Goal: Task Accomplishment & Management: Complete application form

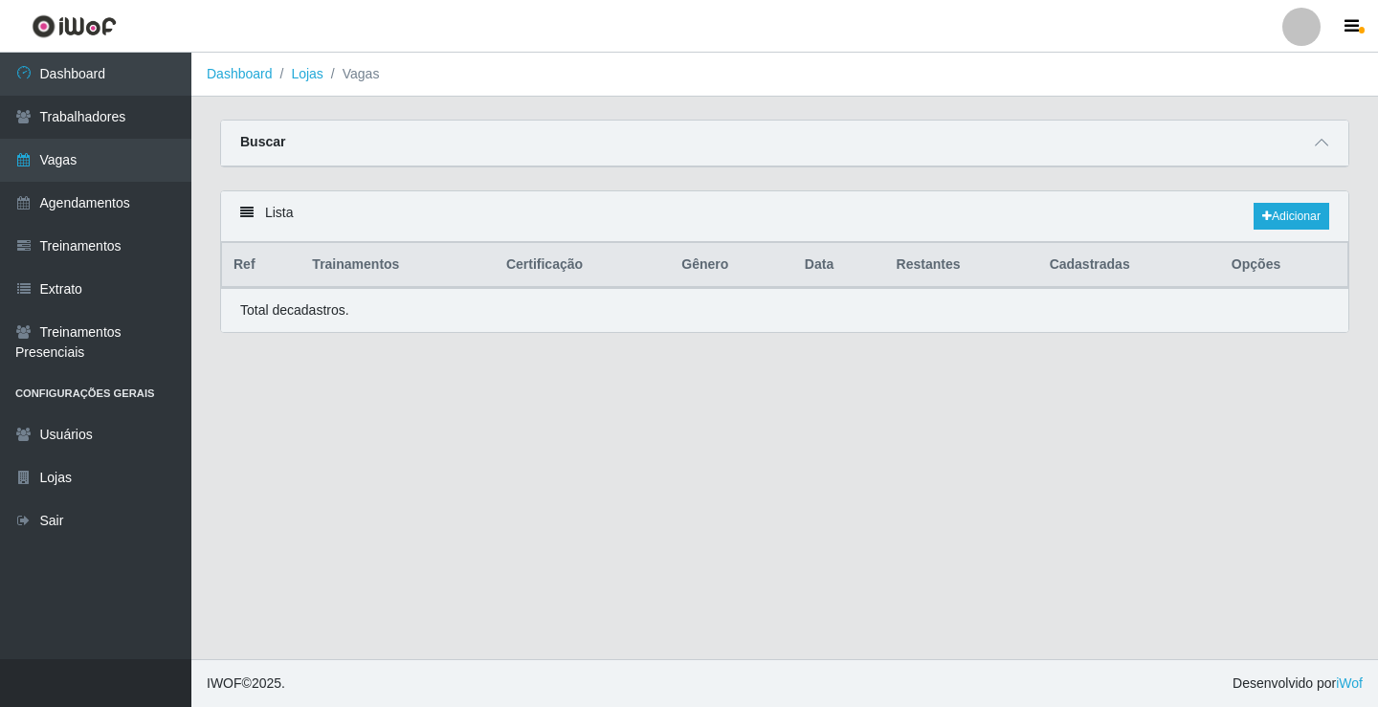
click at [107, 166] on link "Vagas" at bounding box center [95, 160] width 191 height 43
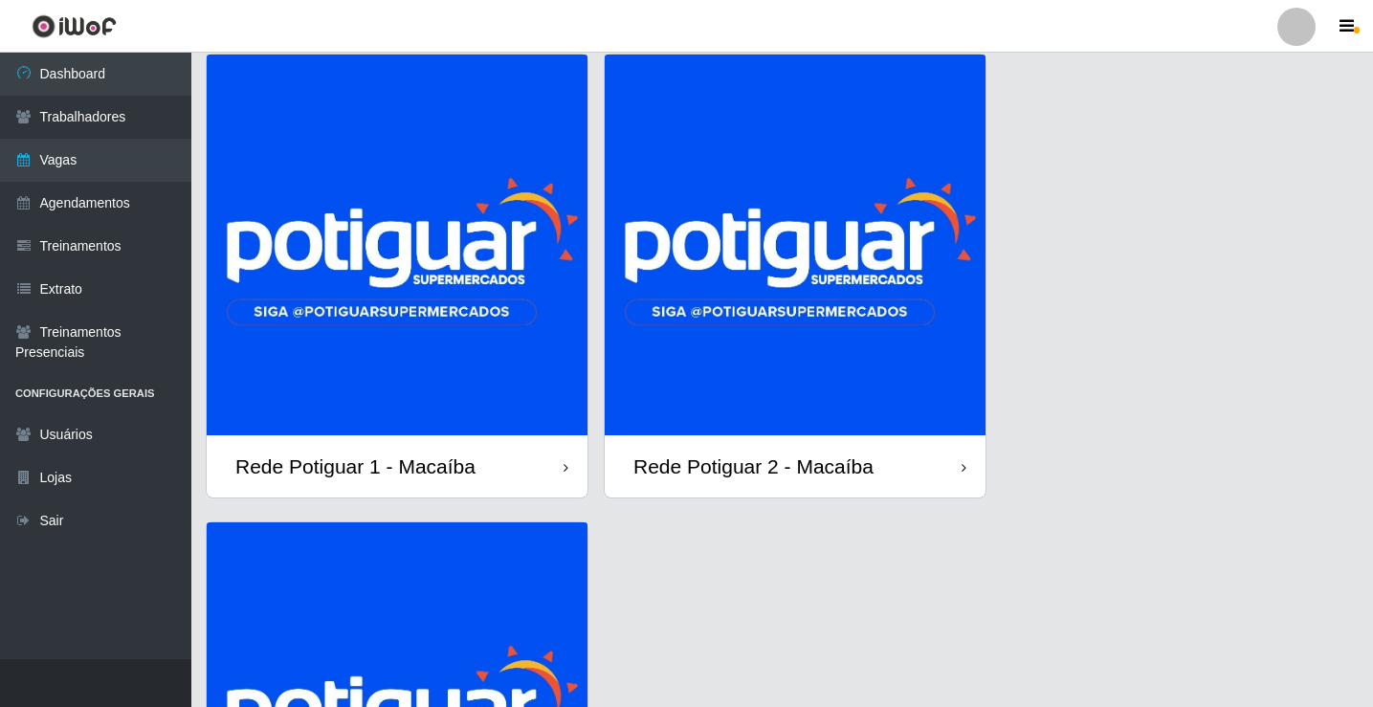
scroll to position [96, 0]
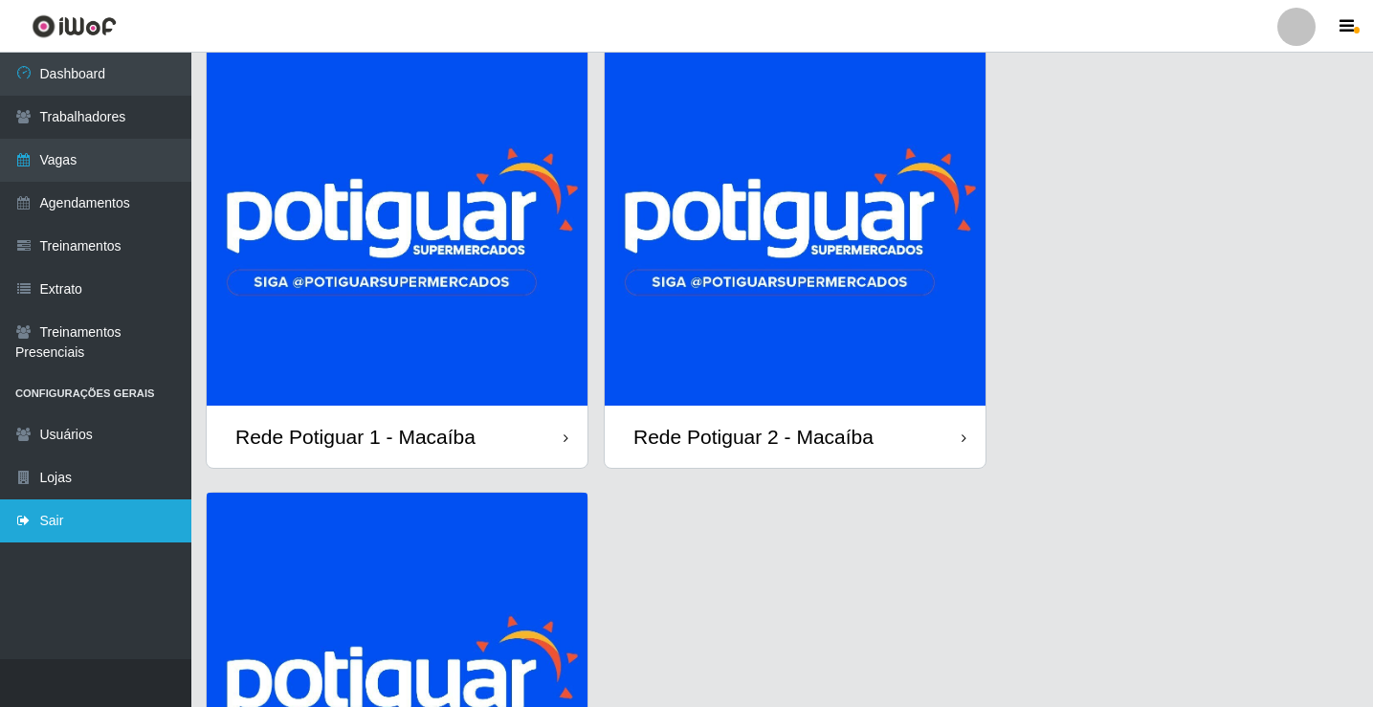
click at [77, 516] on link "Sair" at bounding box center [95, 521] width 191 height 43
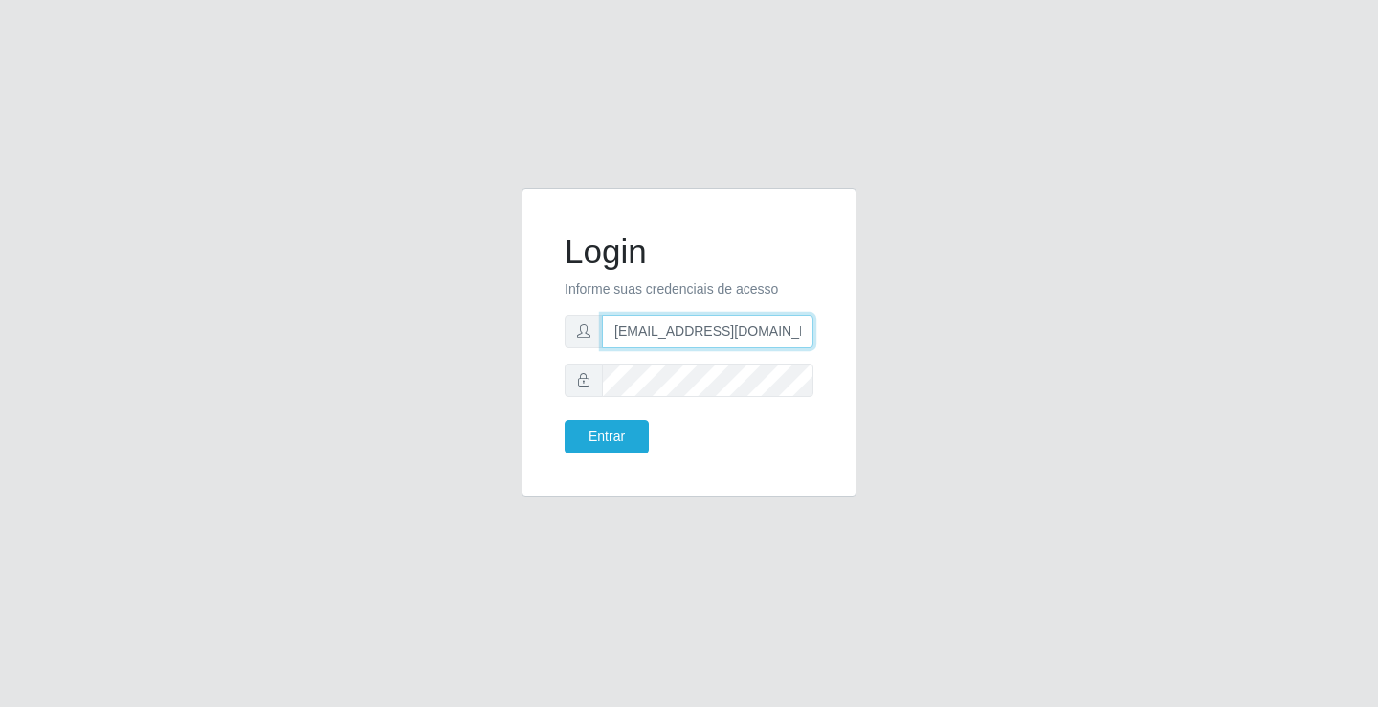
click at [659, 332] on input "rh.supermercadopotiguar@gmail.com" at bounding box center [707, 331] width 211 height 33
type input "departamentopessoal2@sbcvarejistas.com.br"
click at [594, 431] on button "Entrar" at bounding box center [607, 436] width 84 height 33
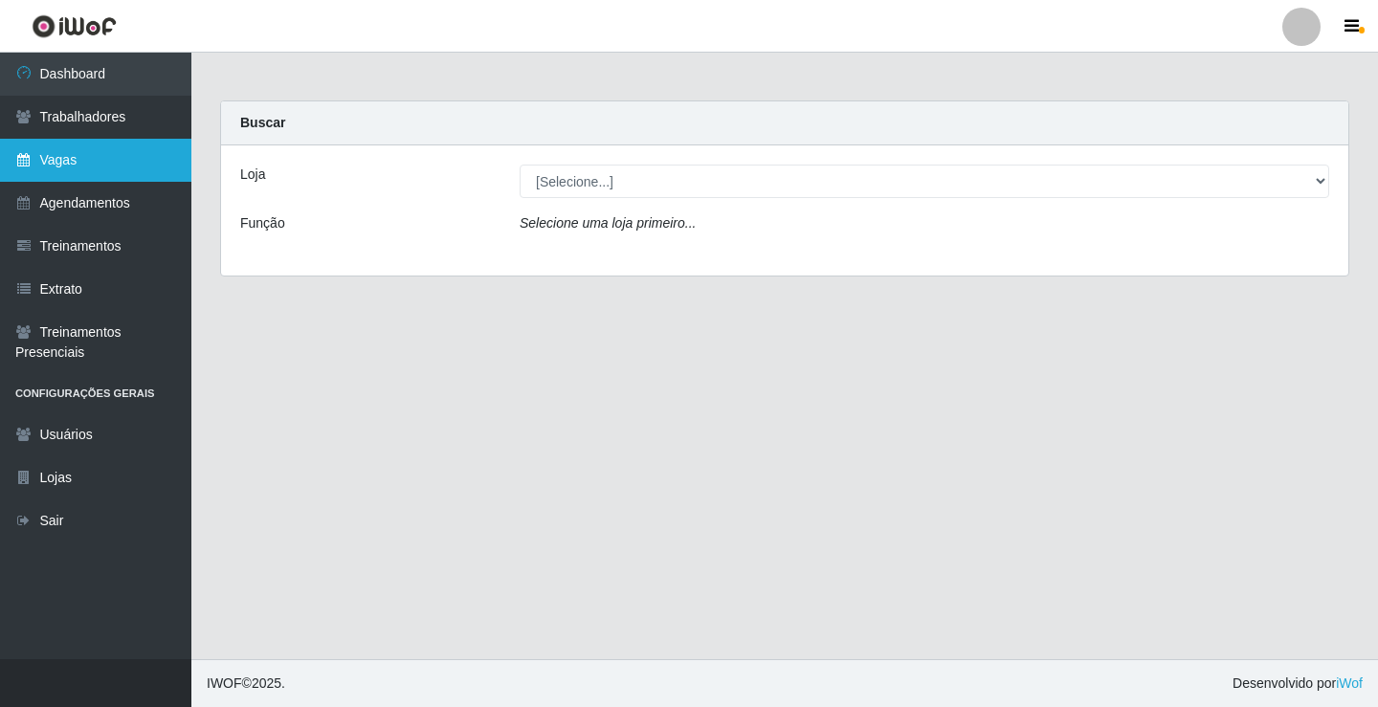
click at [113, 154] on link "Vagas" at bounding box center [95, 160] width 191 height 43
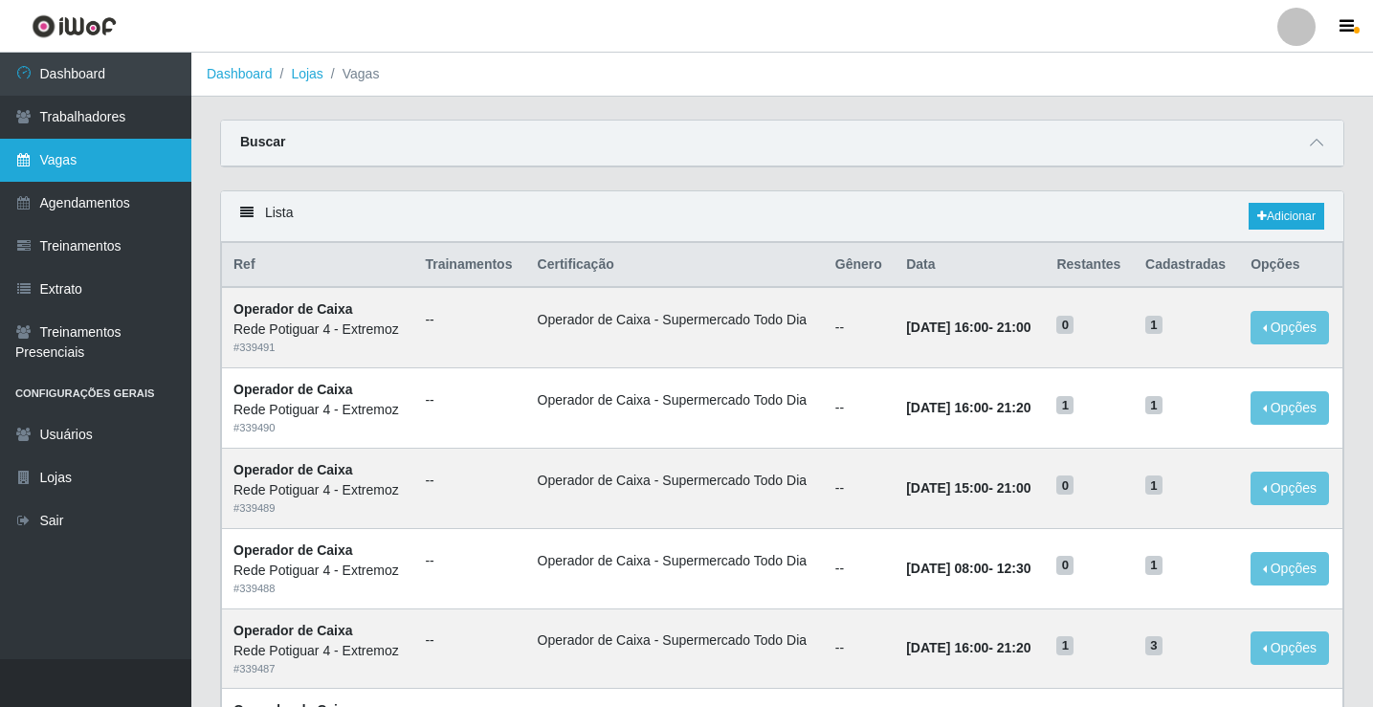
click at [130, 152] on link "Vagas" at bounding box center [95, 160] width 191 height 43
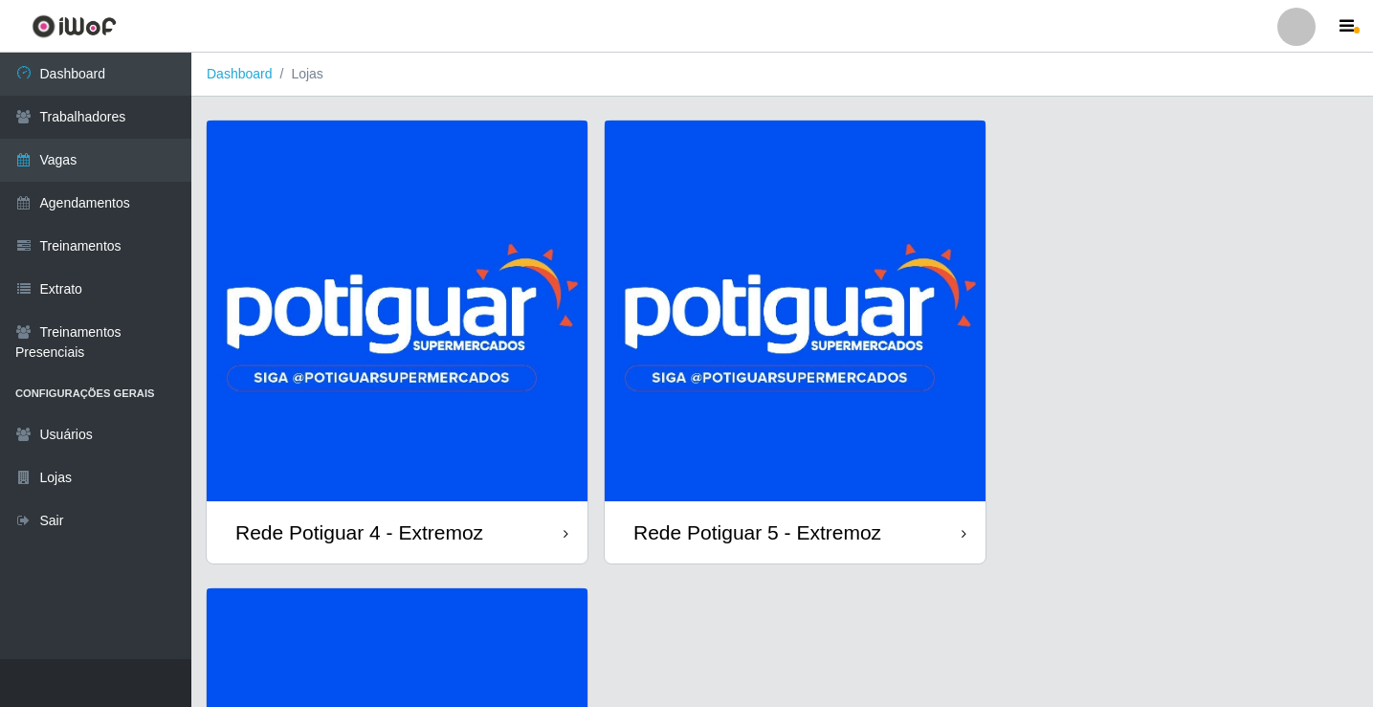
click at [792, 311] on img at bounding box center [795, 311] width 381 height 381
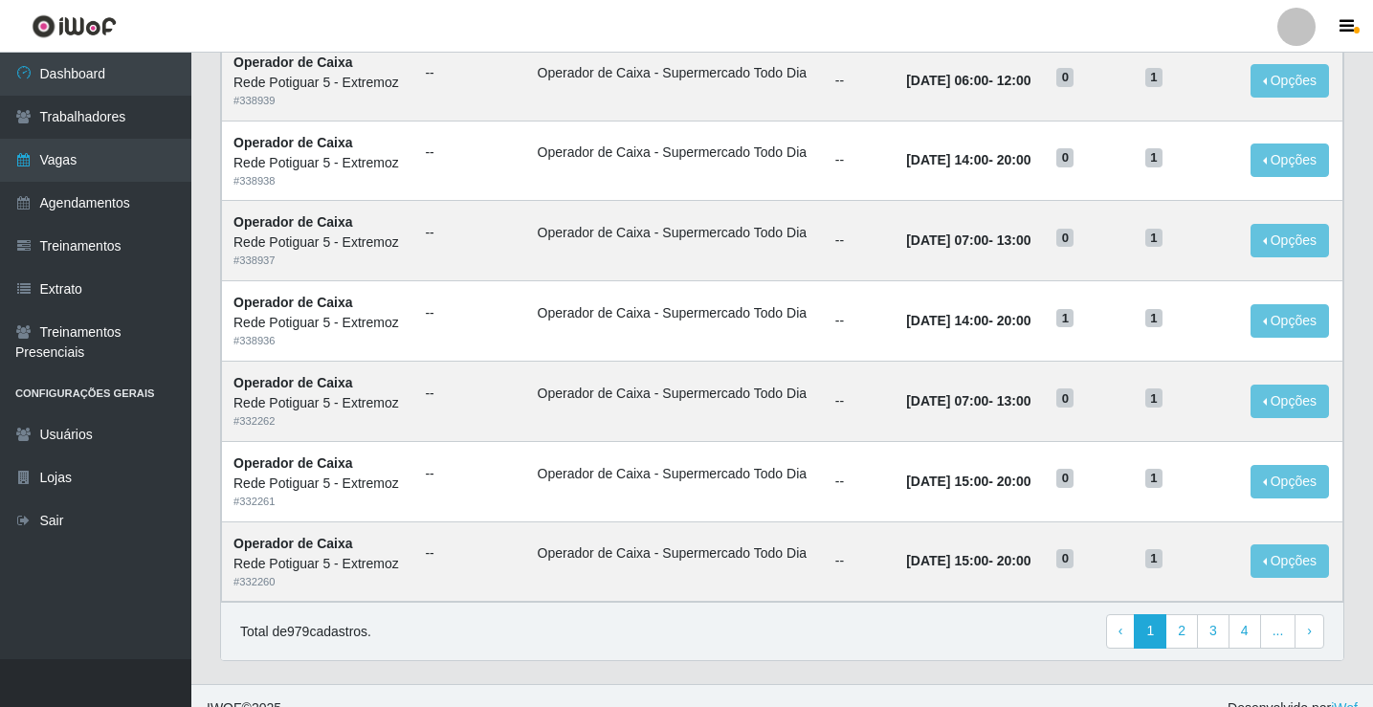
scroll to position [915, 0]
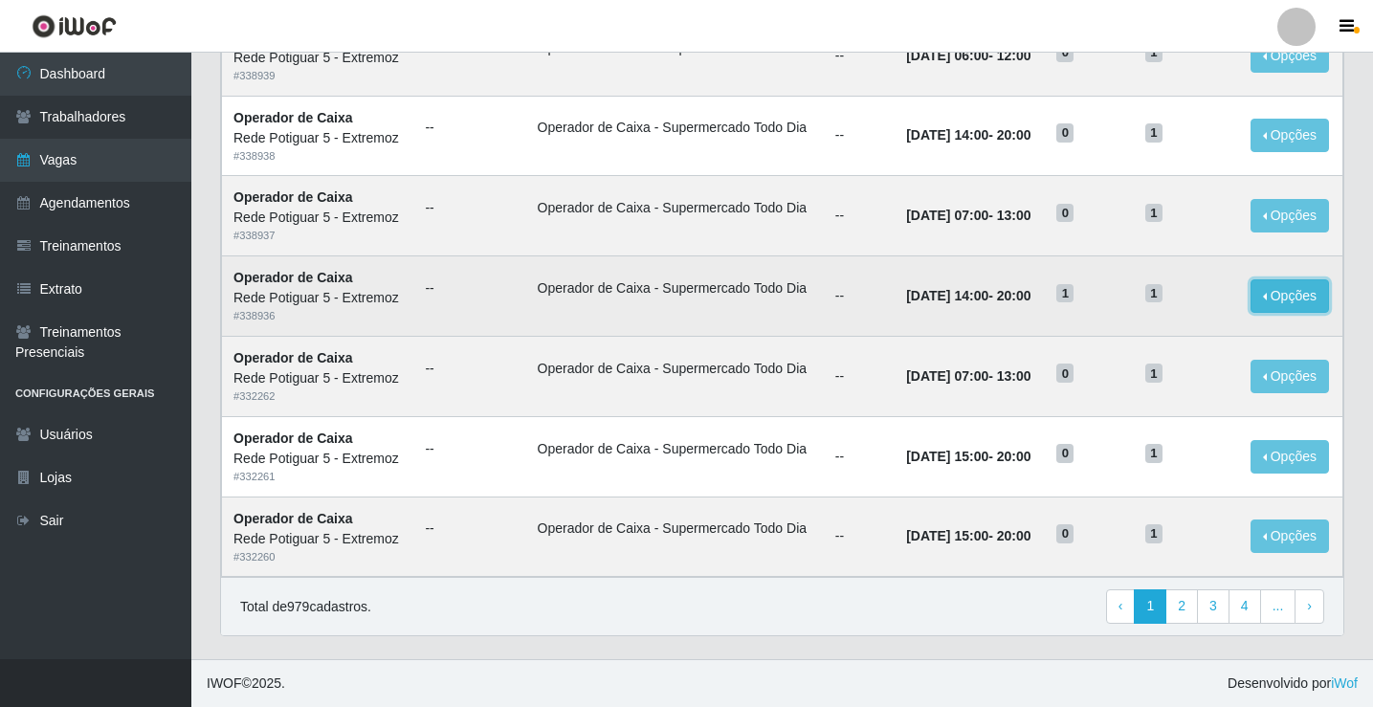
click at [1270, 304] on button "Opções" at bounding box center [1290, 295] width 78 height 33
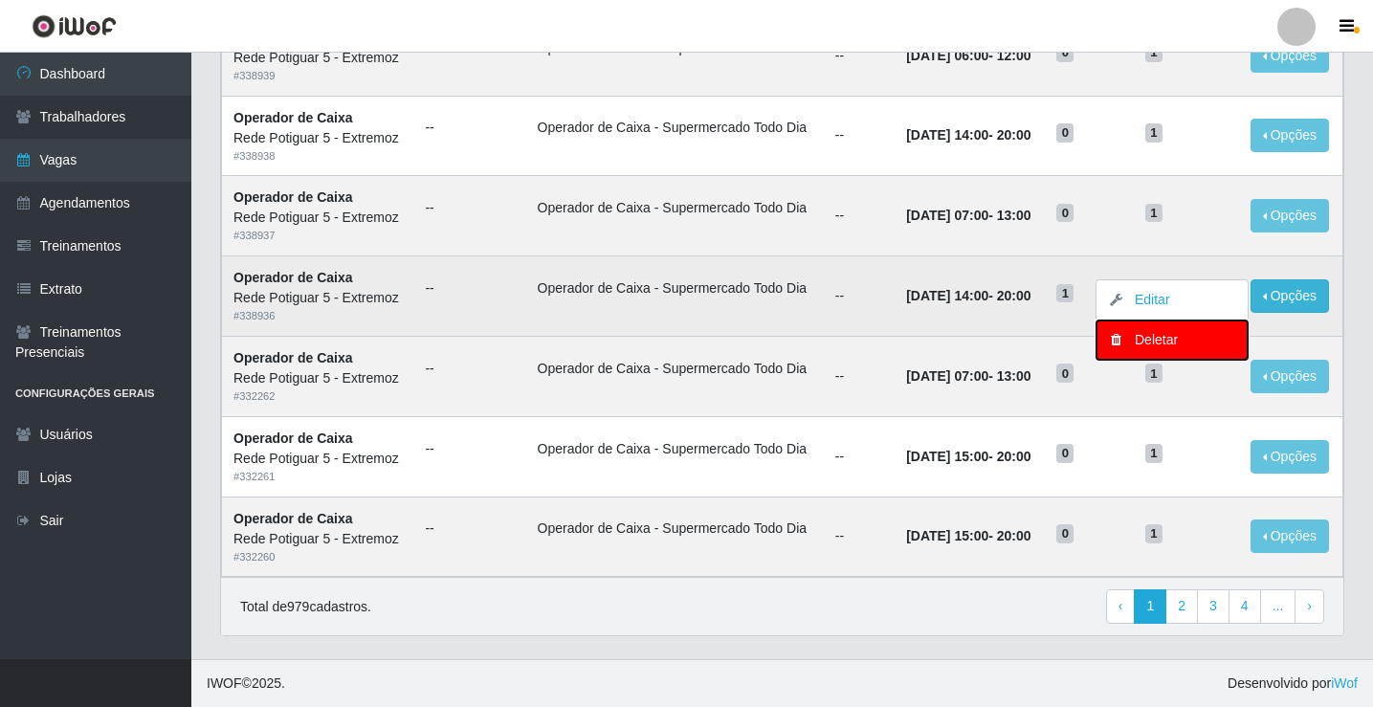
click at [1136, 341] on div "Deletar" at bounding box center [1172, 340] width 113 height 20
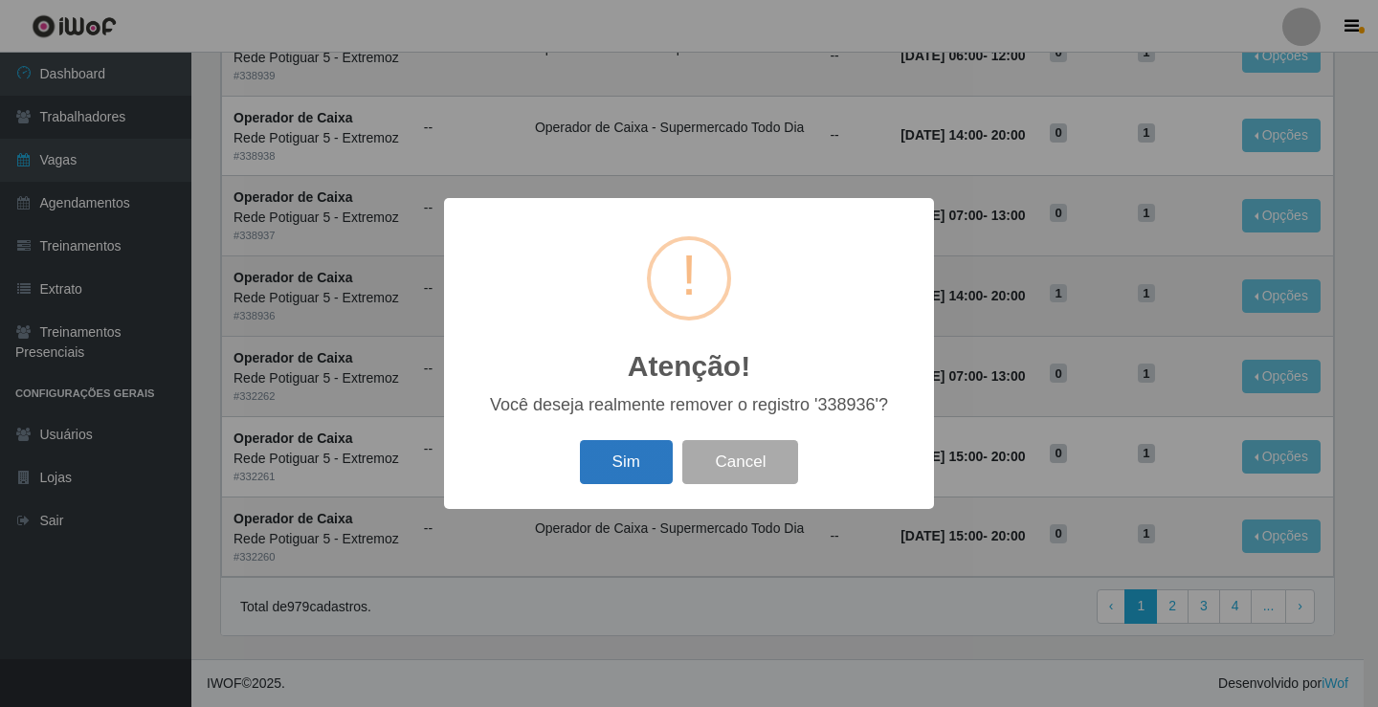
click at [602, 462] on button "Sim" at bounding box center [626, 462] width 93 height 45
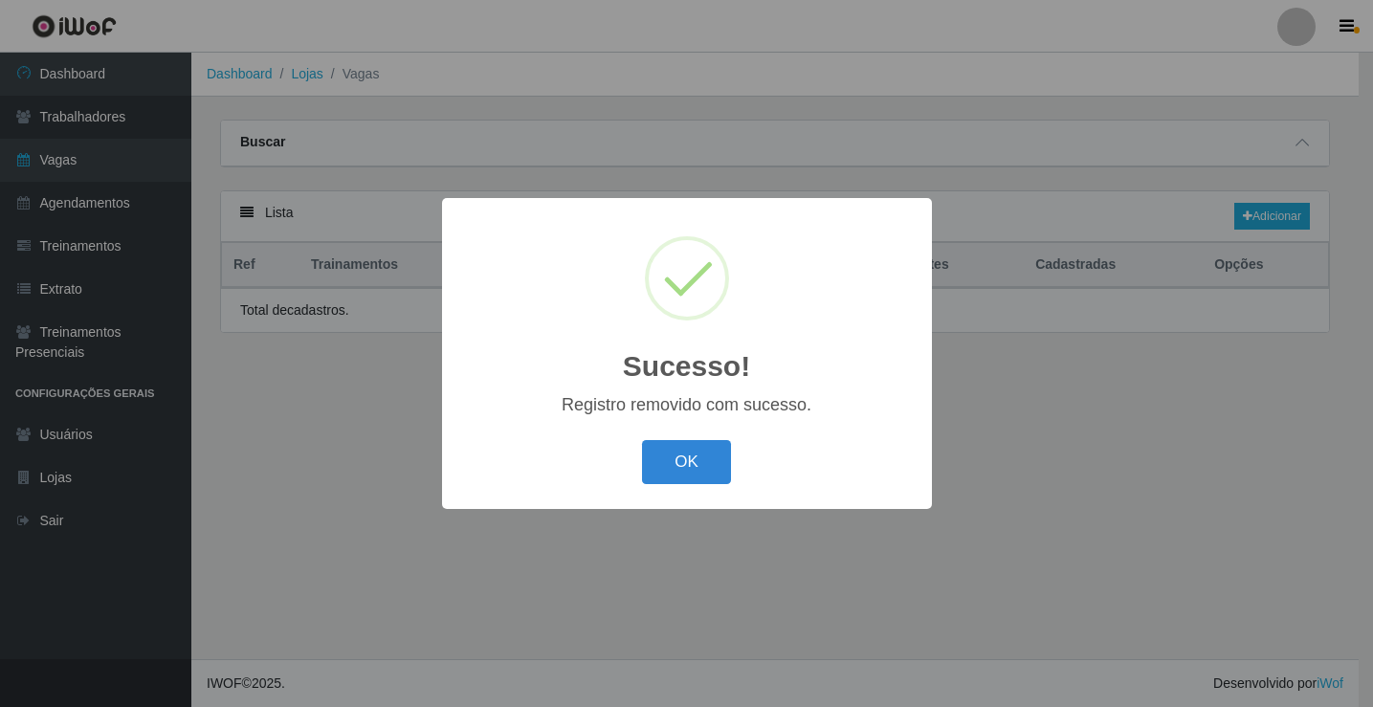
scroll to position [0, 0]
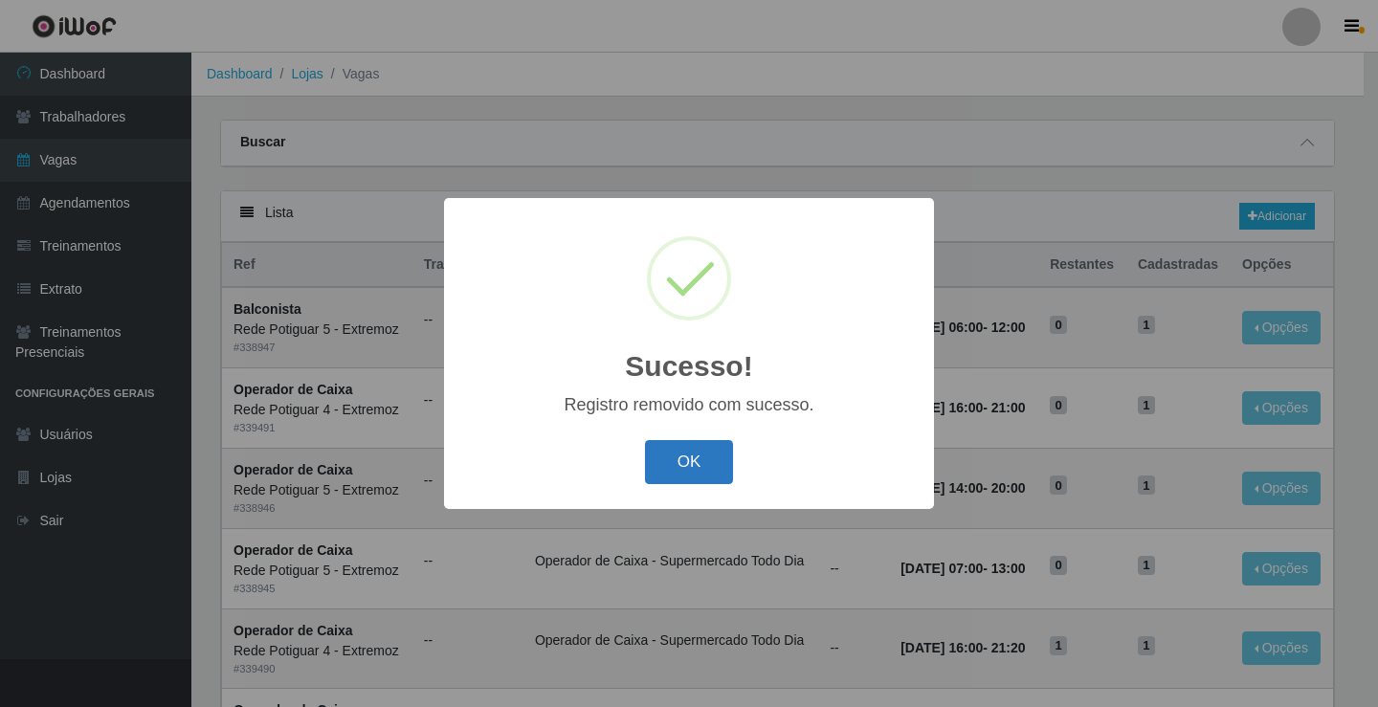
click at [680, 477] on button "OK" at bounding box center [689, 462] width 89 height 45
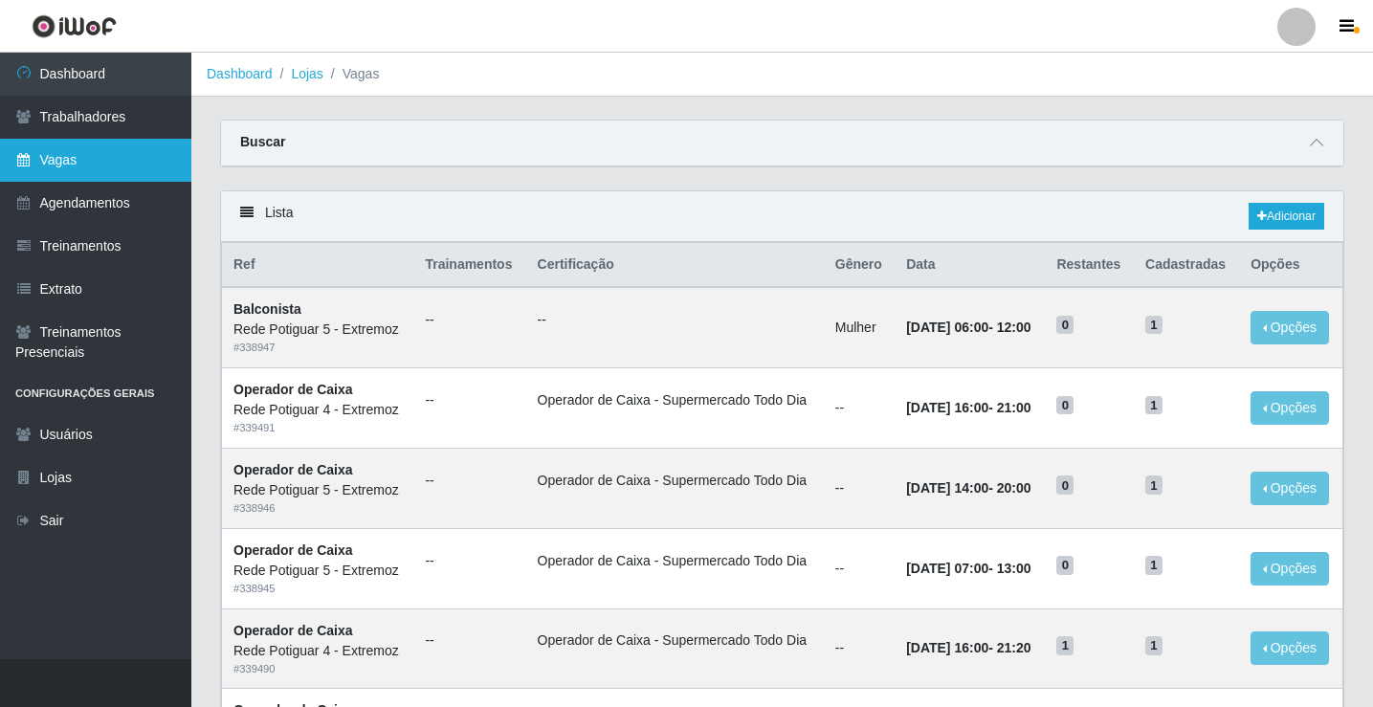
click at [120, 158] on link "Vagas" at bounding box center [95, 160] width 191 height 43
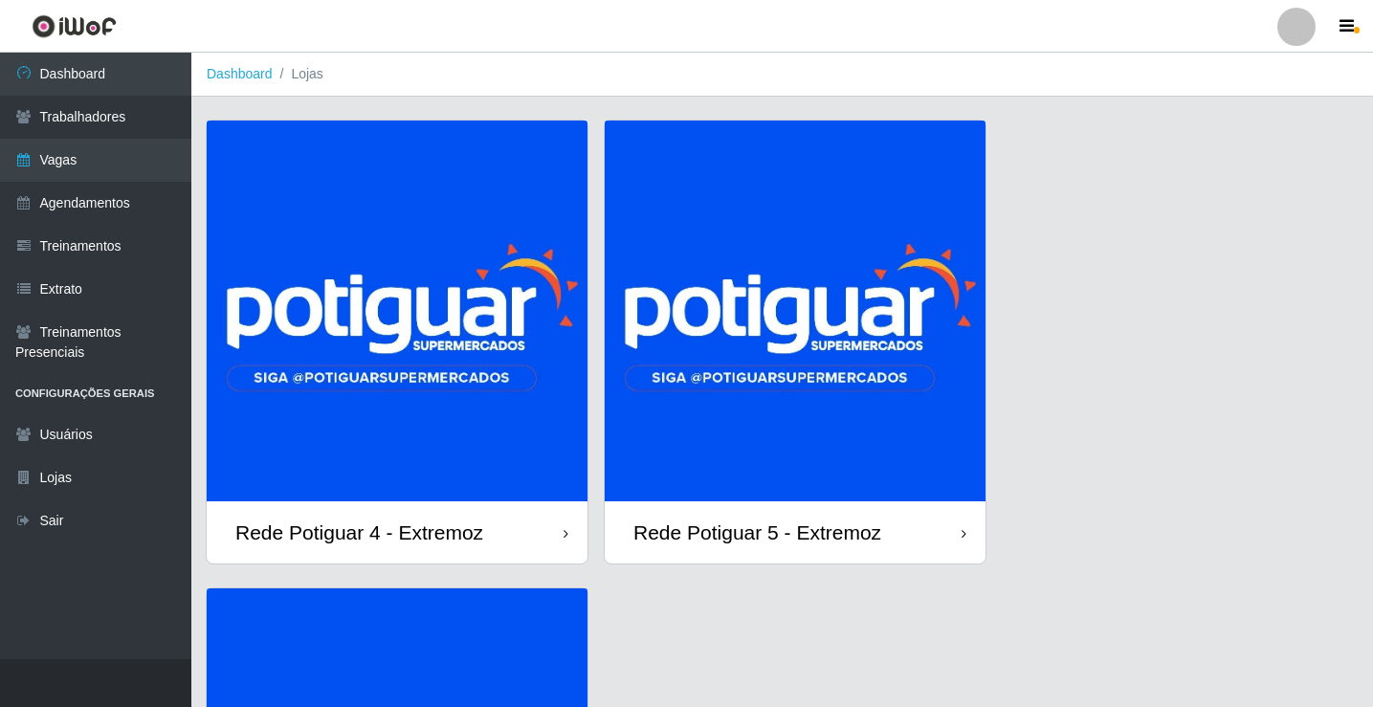
click at [788, 293] on img at bounding box center [795, 311] width 381 height 381
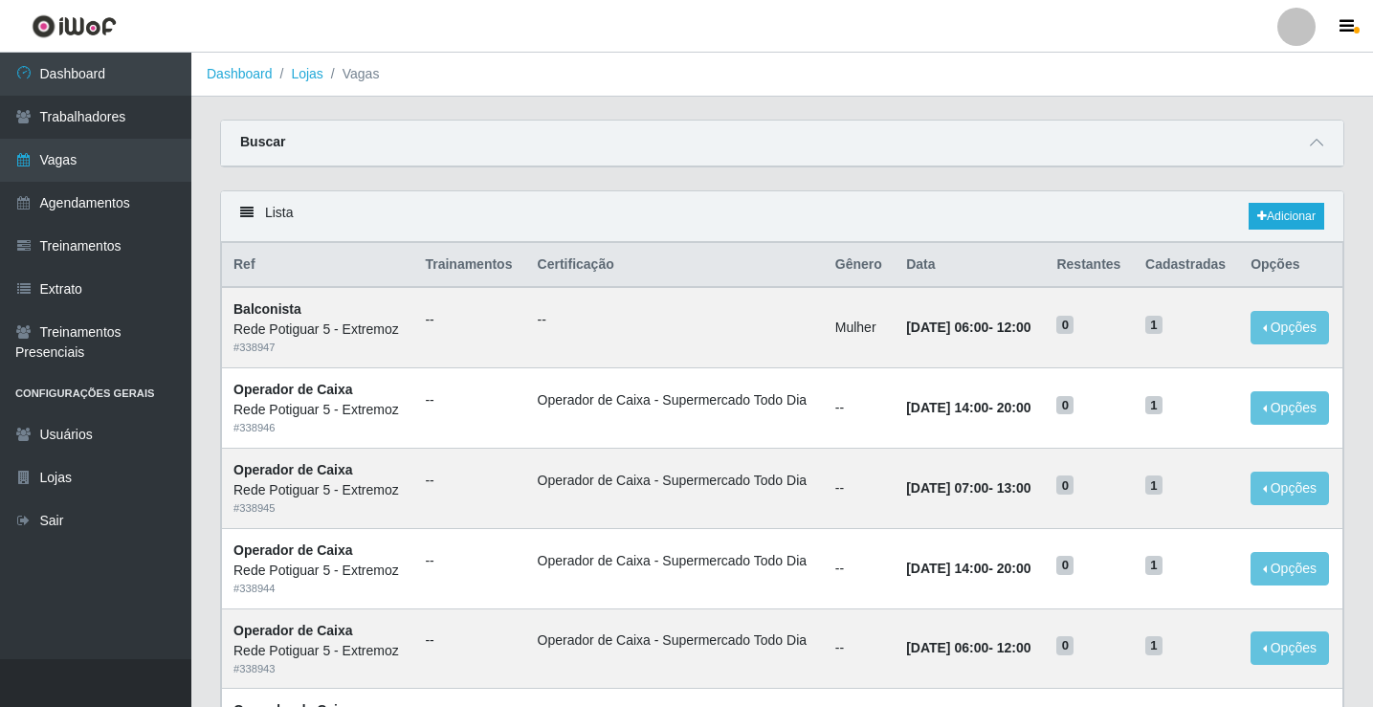
click at [1293, 203] on div "Lista Adicionar" at bounding box center [782, 216] width 1122 height 51
click at [1297, 212] on link "Adicionar" at bounding box center [1287, 216] width 76 height 27
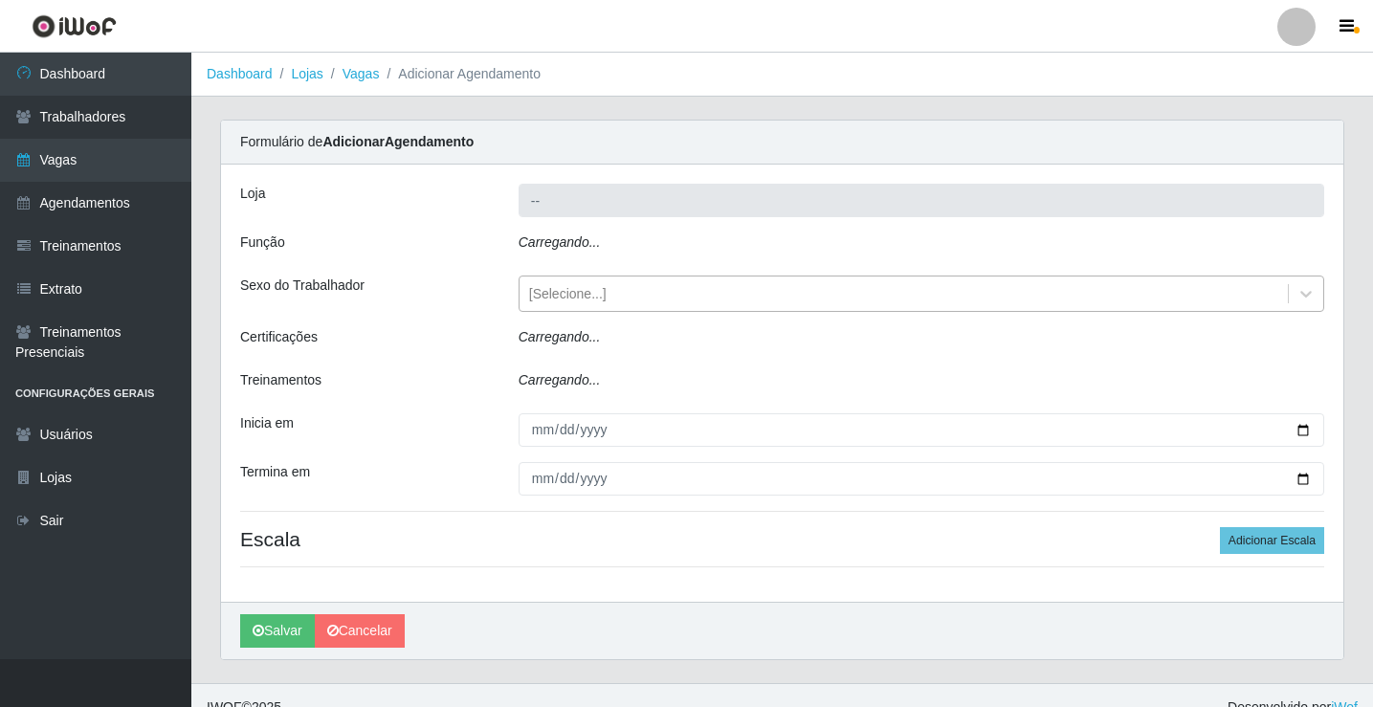
type input "Rede Potiguar 5 - Extremoz"
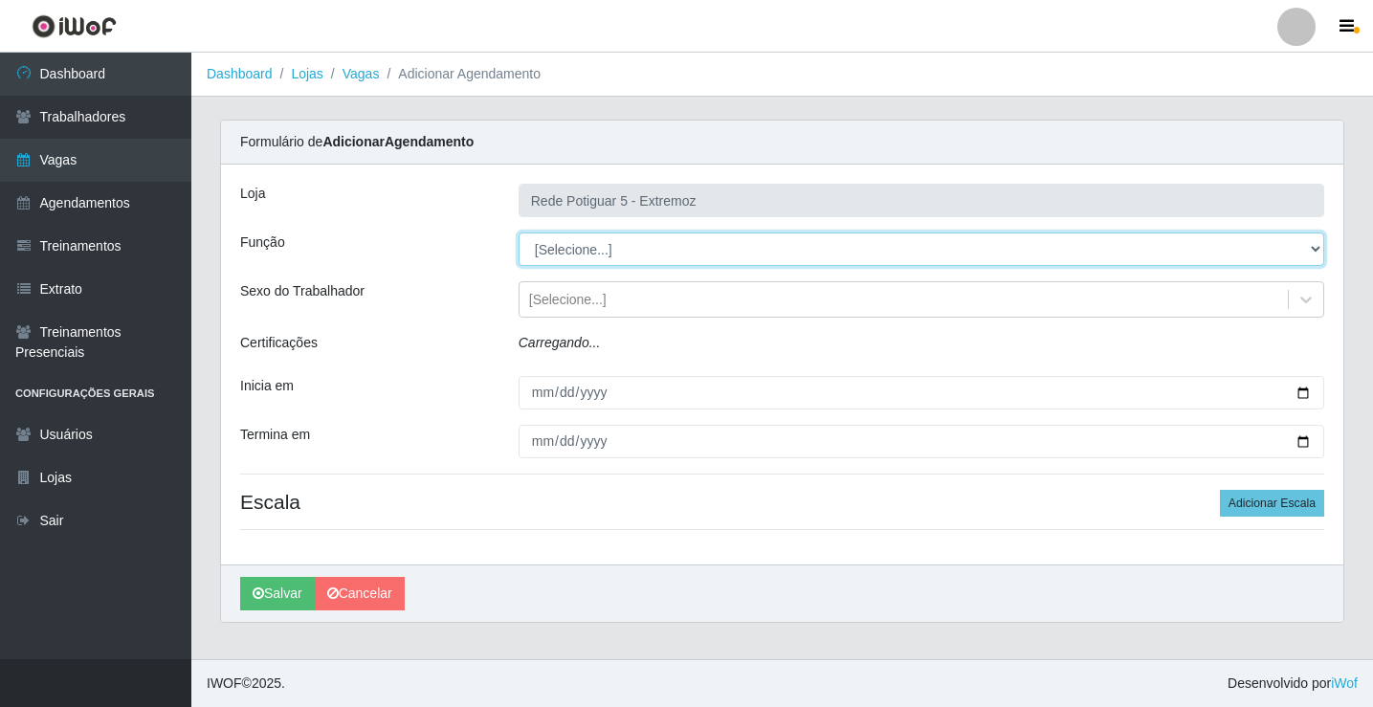
click at [598, 248] on select "[Selecione...] ASG Balconista Embalador Operador de Caixa Operador de Loja Repo…" at bounding box center [922, 249] width 806 height 33
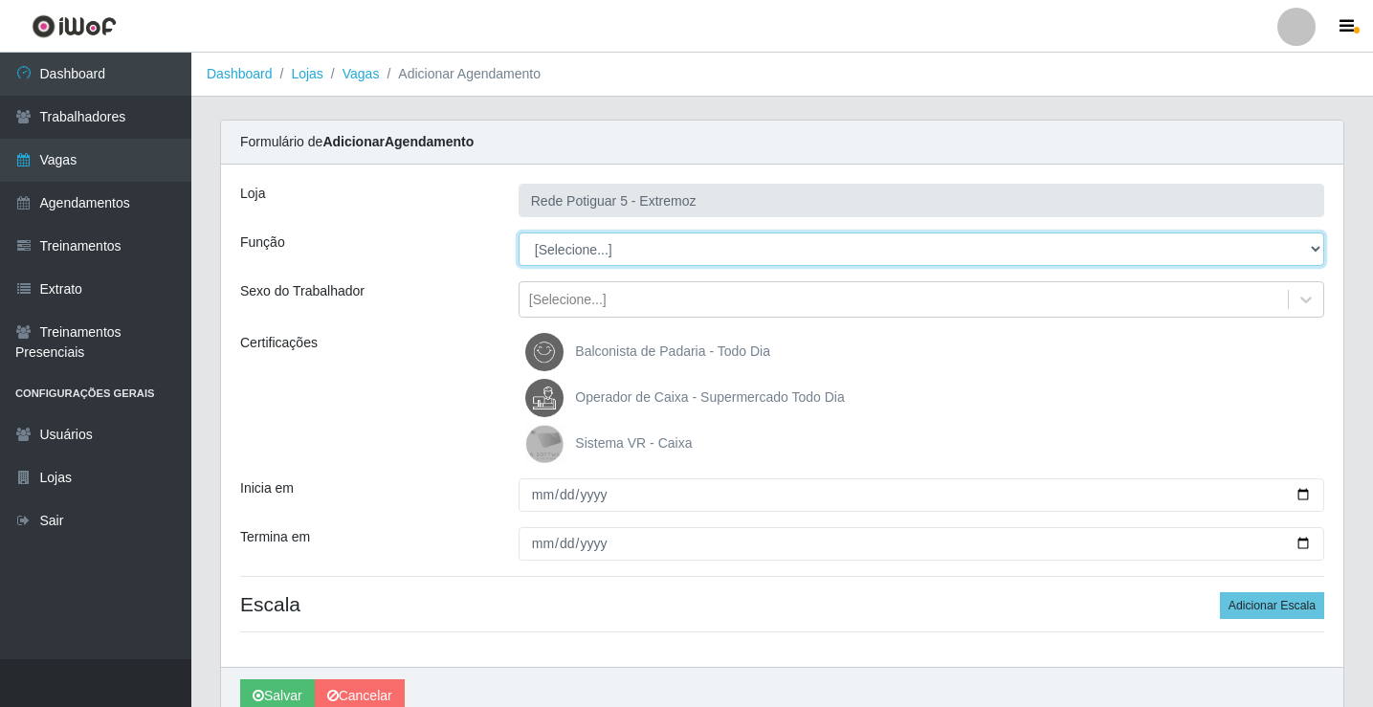
select select "22"
click at [519, 233] on select "[Selecione...] ASG Balconista Embalador Operador de Caixa Operador de Loja Repo…" at bounding box center [922, 249] width 806 height 33
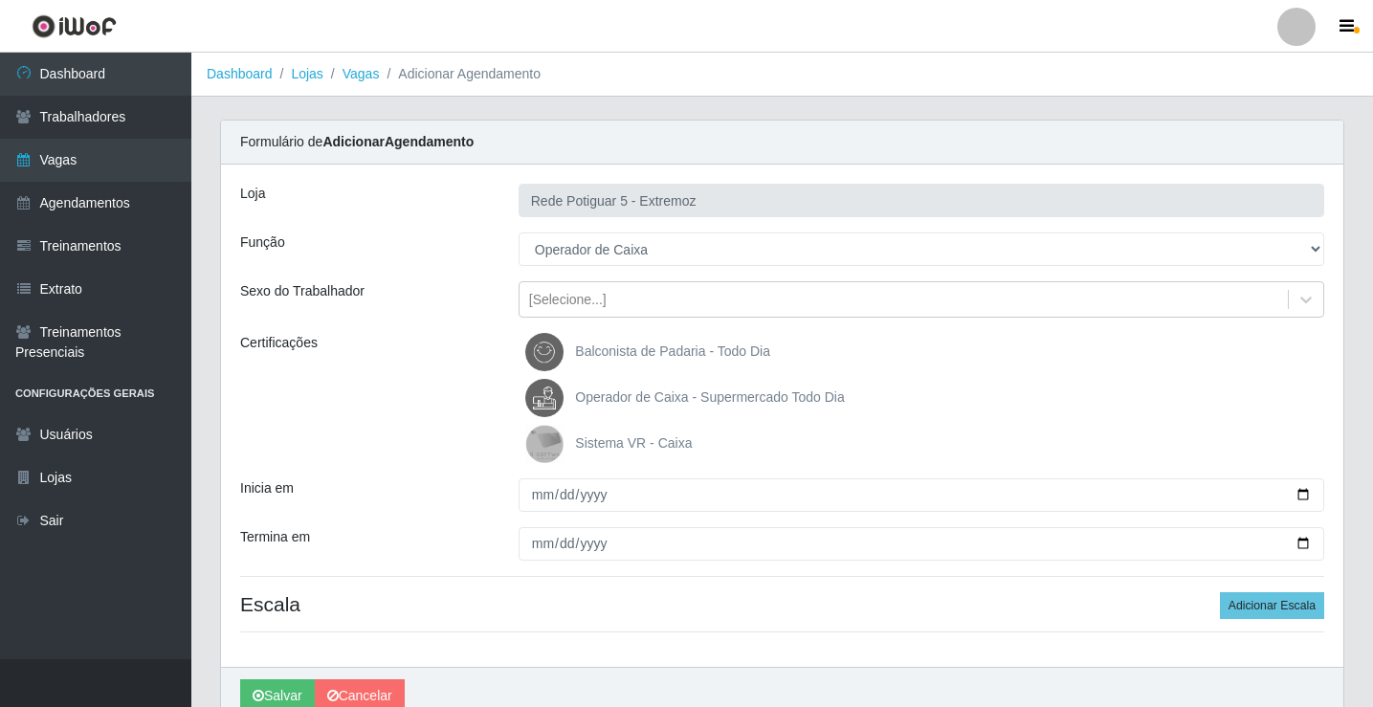
drag, startPoint x: 629, startPoint y: 389, endPoint x: 569, endPoint y: 452, distance: 86.0
click at [628, 389] on span "Operador de Caixa - Supermercado Todo Dia" at bounding box center [709, 396] width 269 height 15
click at [0, 0] on input "Operador de Caixa - Supermercado Todo Dia" at bounding box center [0, 0] width 0 height 0
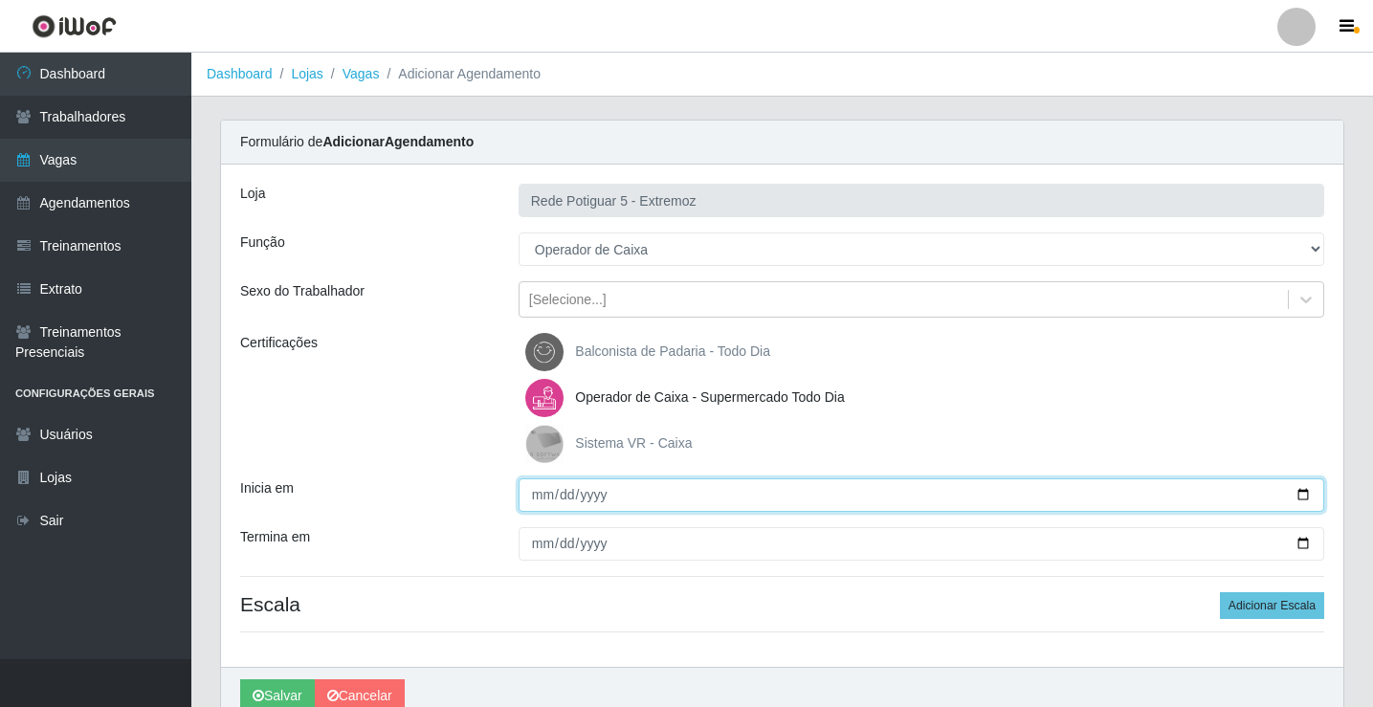
click at [540, 491] on input "Inicia em" at bounding box center [922, 494] width 806 height 33
type input "[DATE]"
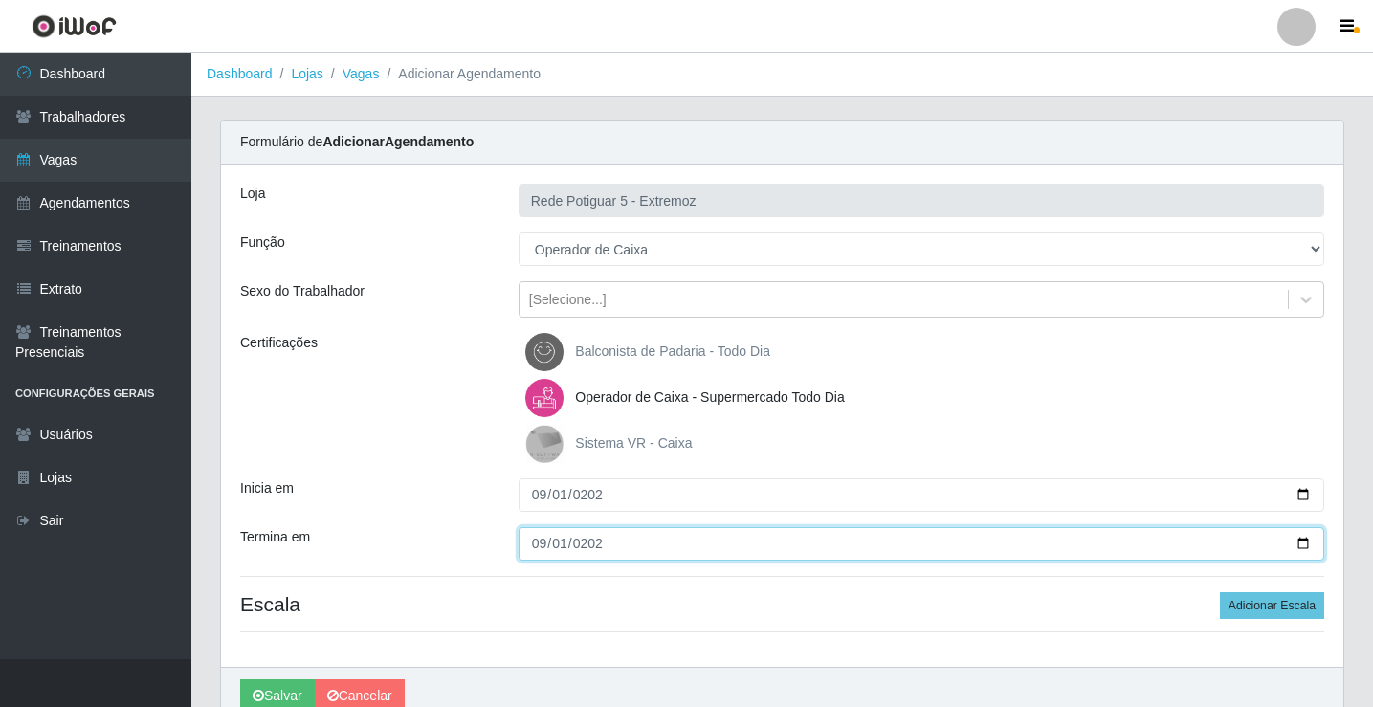
type input "[DATE]"
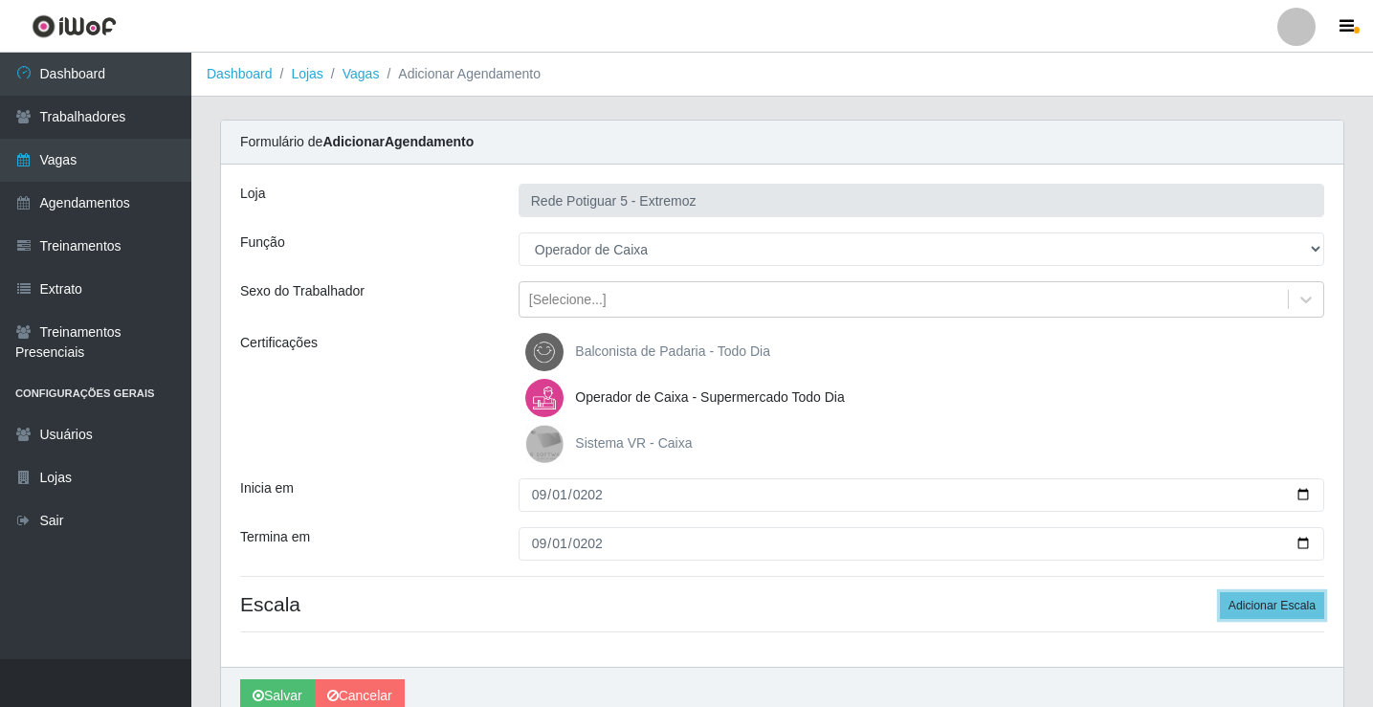
click at [1220, 592] on button "Adicionar Escala" at bounding box center [1272, 605] width 104 height 27
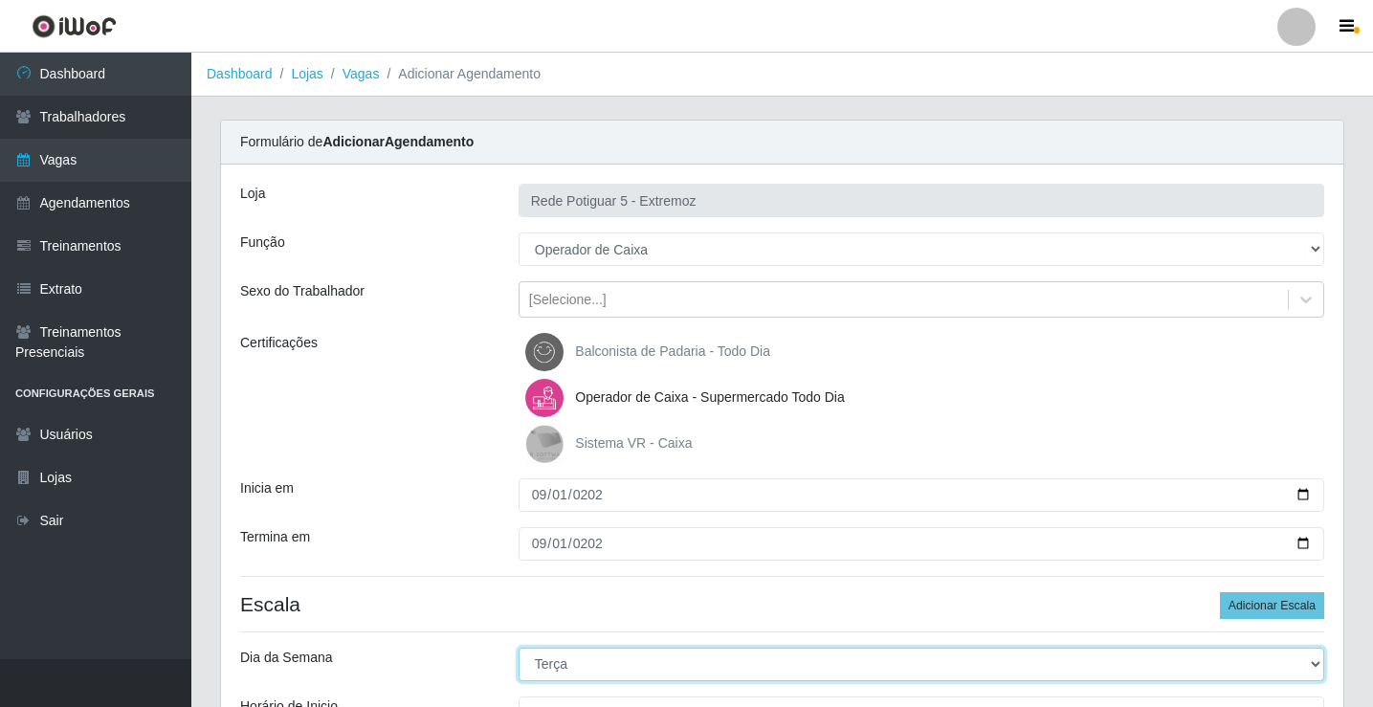
select select "1"
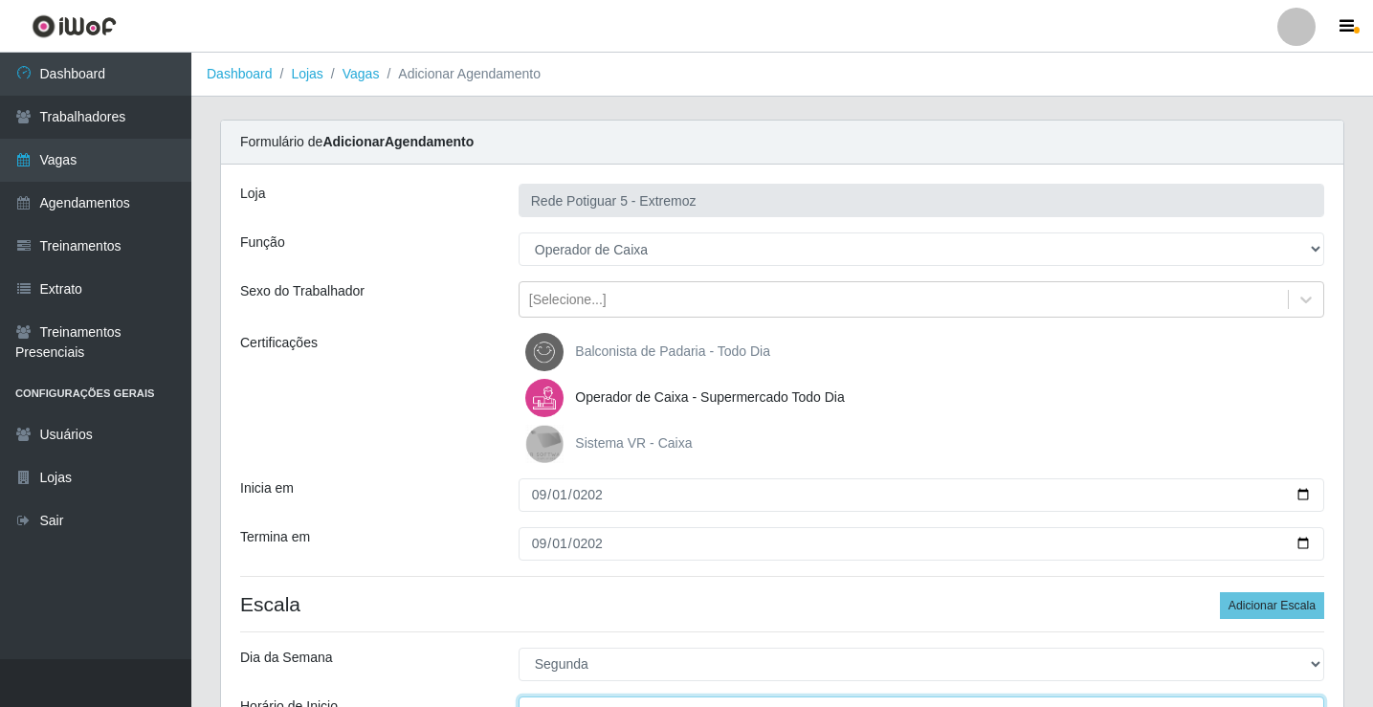
scroll to position [23, 0]
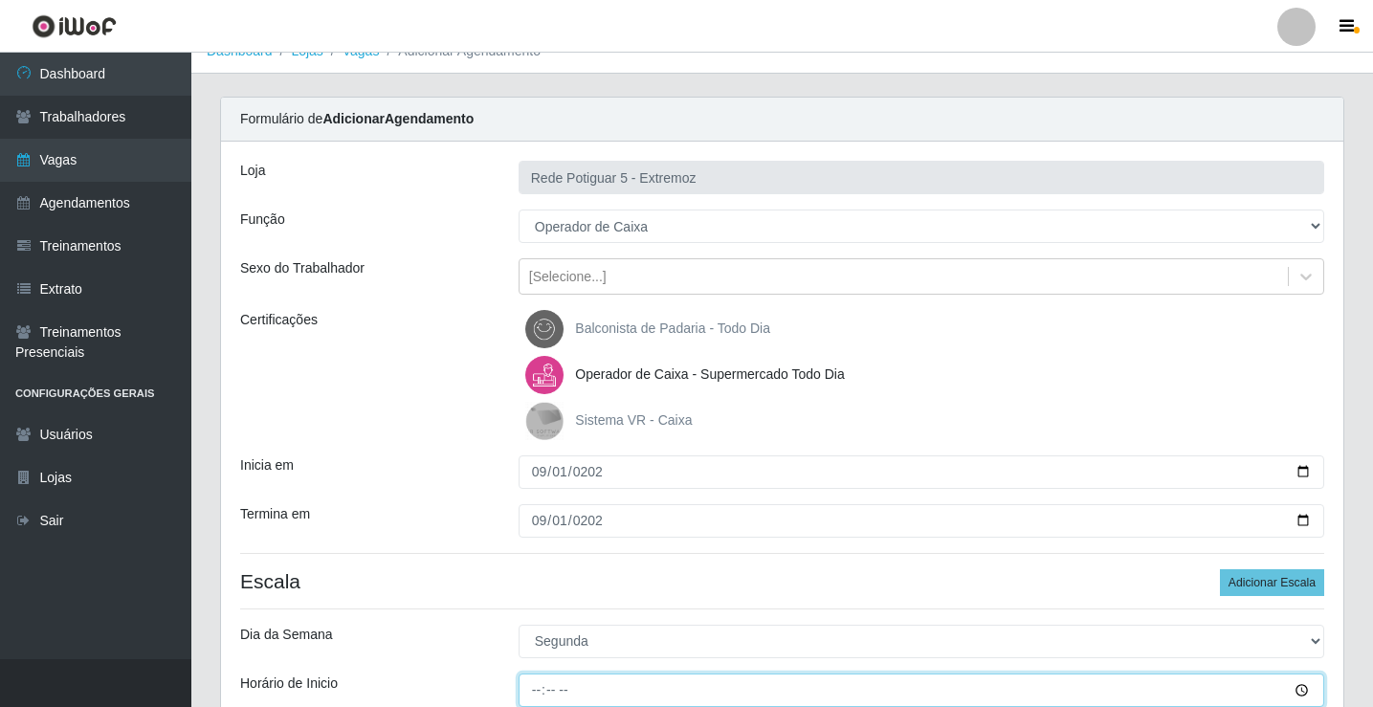
type input "14:00"
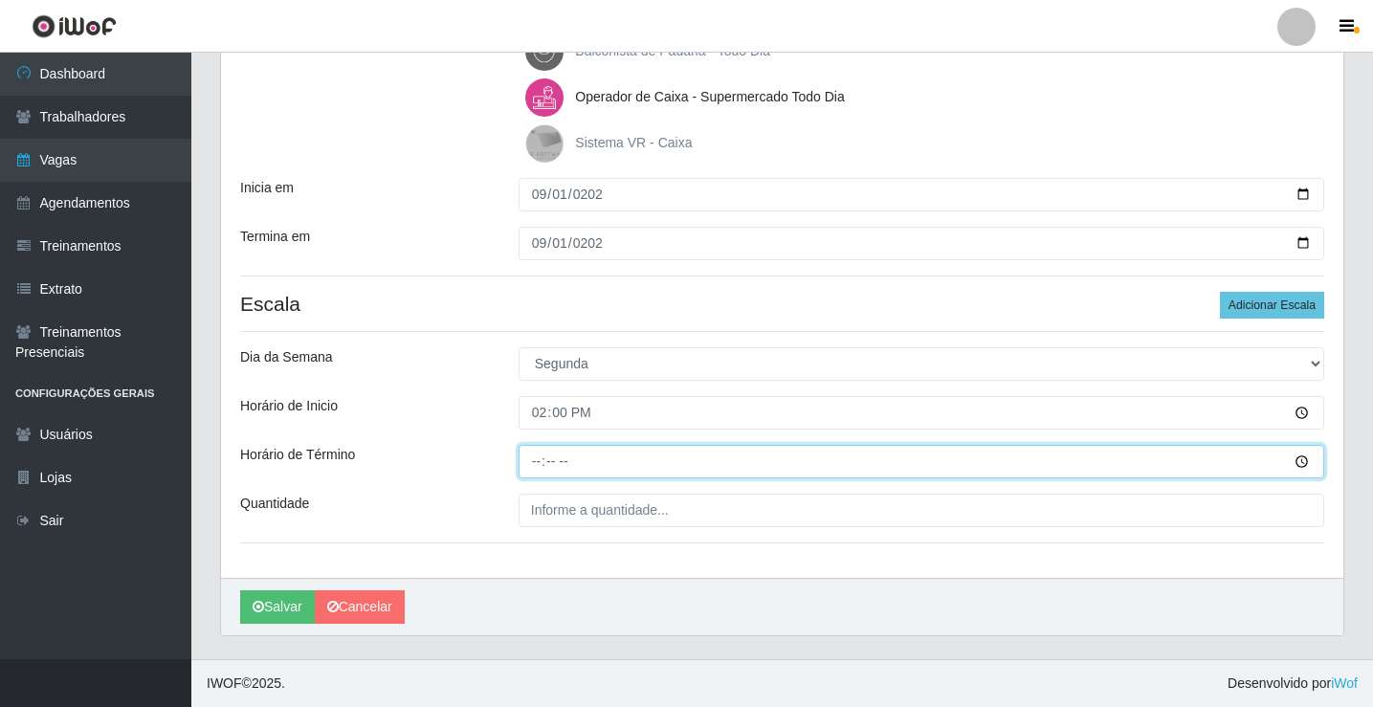
type input "20:00"
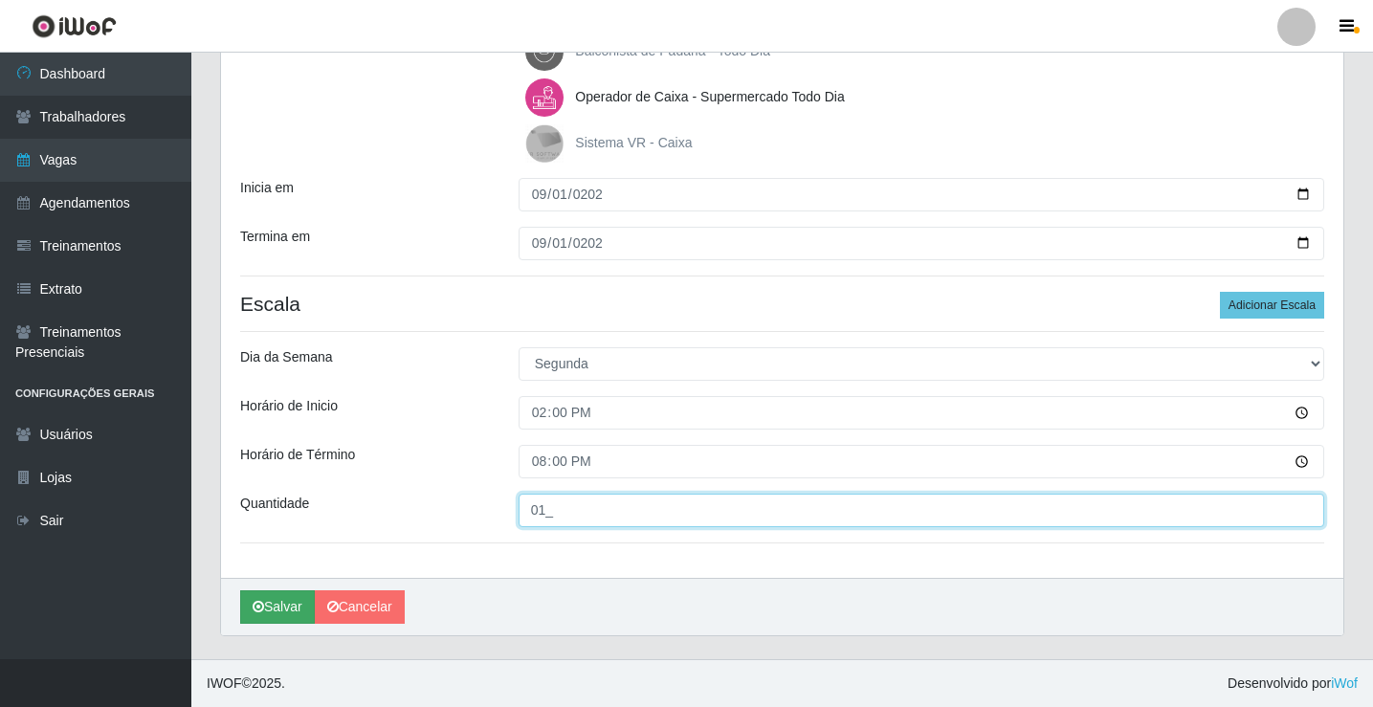
type input "01_"
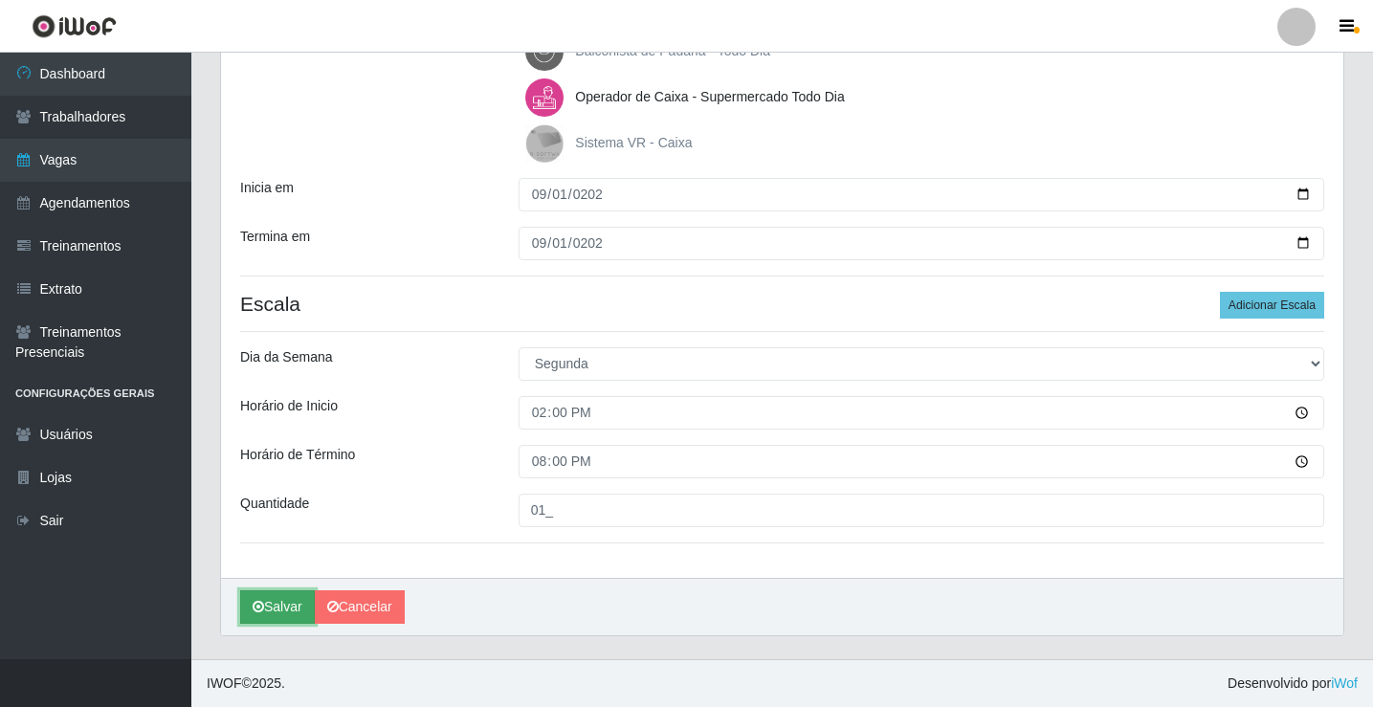
click at [271, 602] on button "Salvar" at bounding box center [277, 606] width 75 height 33
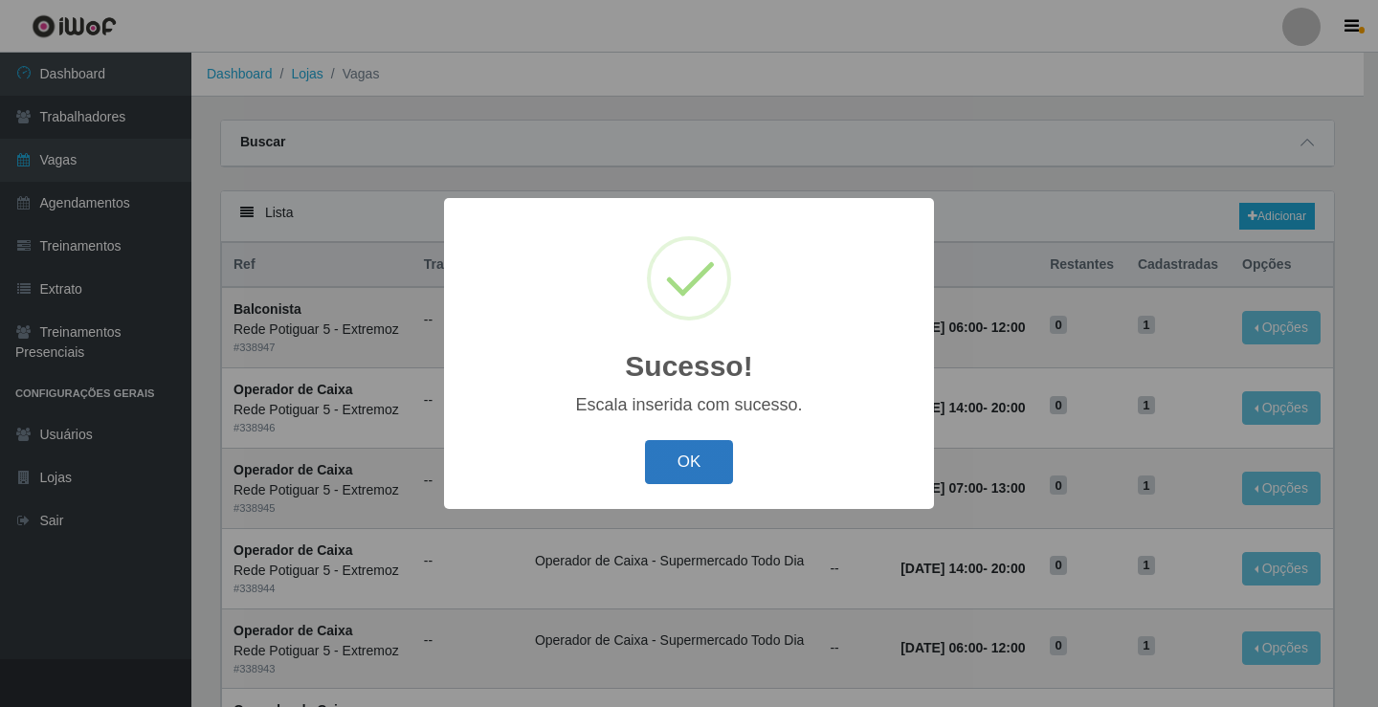
click at [655, 472] on button "OK" at bounding box center [689, 462] width 89 height 45
